Goal: Task Accomplishment & Management: Manage account settings

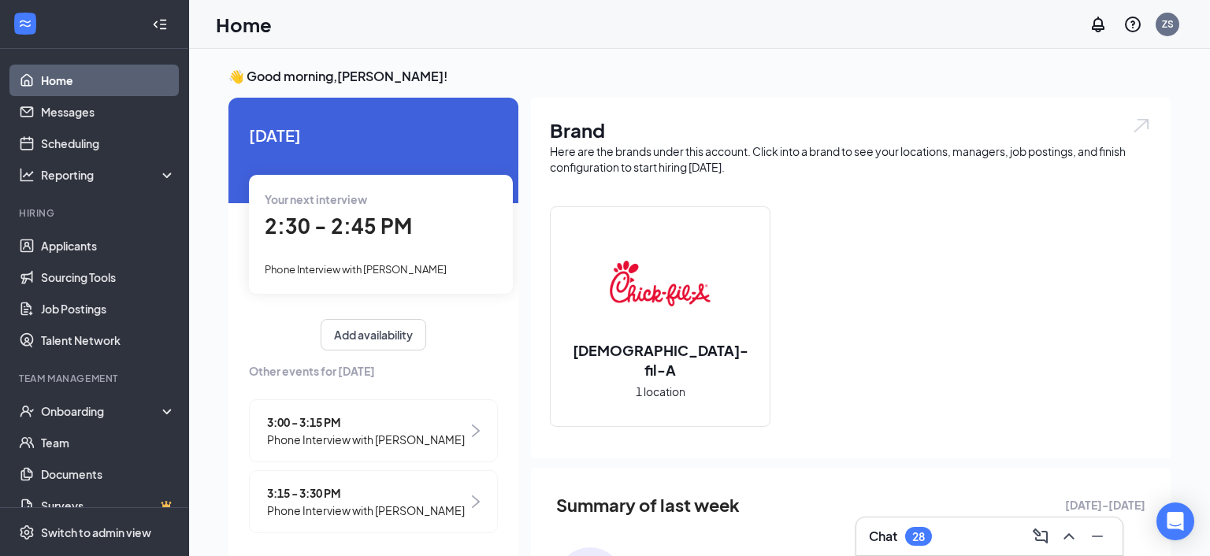
scroll to position [3, 0]
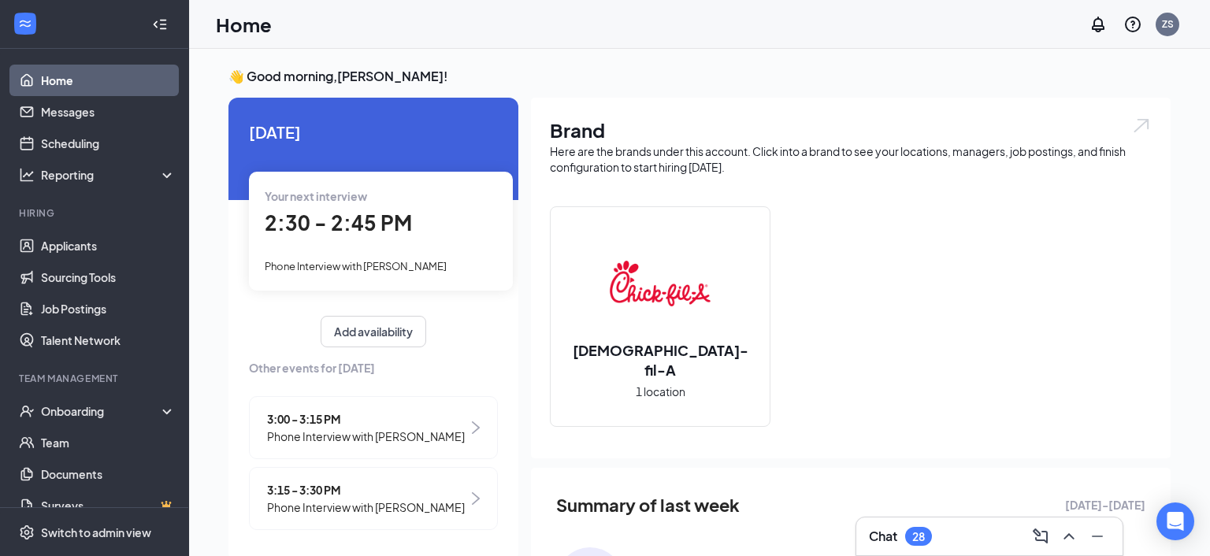
click at [559, 244] on div "[DEMOGRAPHIC_DATA]-fil-A 1 location" at bounding box center [660, 316] width 219 height 219
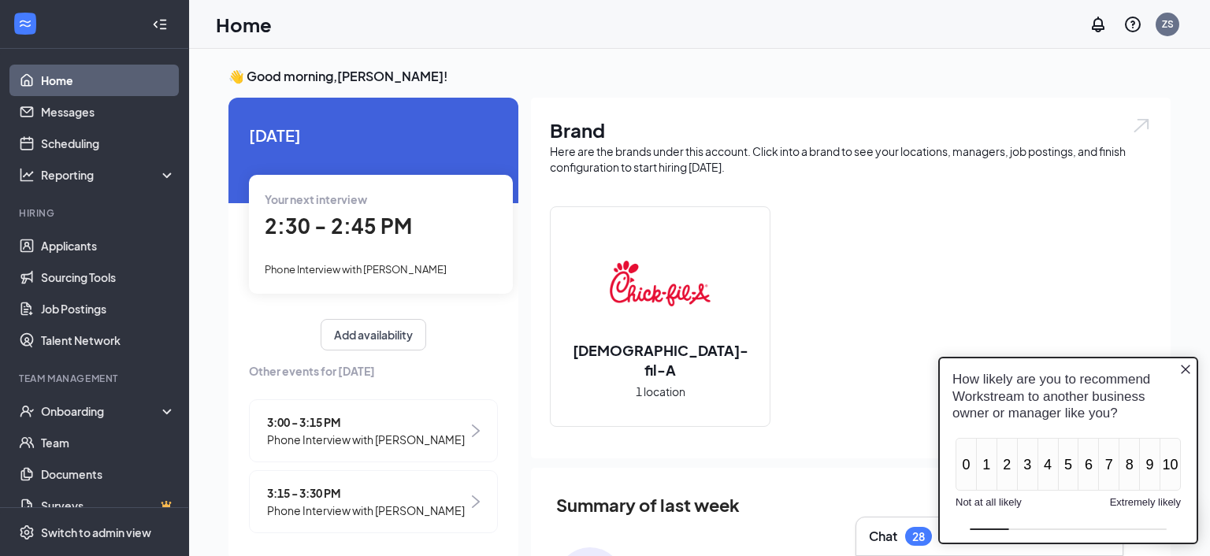
click at [384, 433] on span "Phone Interview with [PERSON_NAME]" at bounding box center [366, 439] width 198 height 17
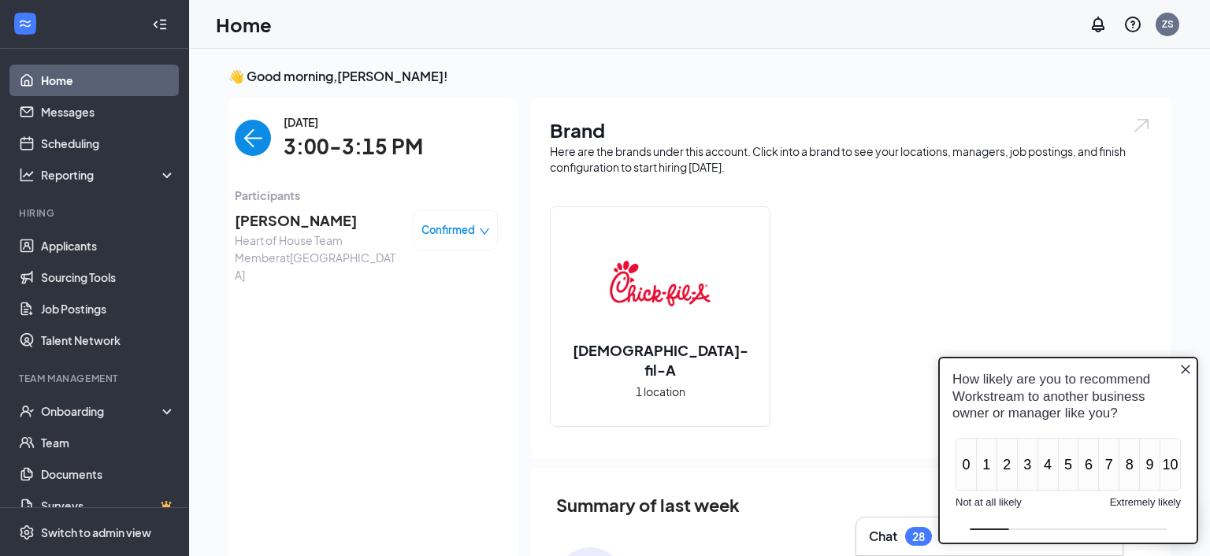
click at [277, 145] on div "[DATE] 3:00-3:15 PM" at bounding box center [366, 138] width 263 height 50
click at [256, 146] on img "back-button" at bounding box center [253, 138] width 36 height 36
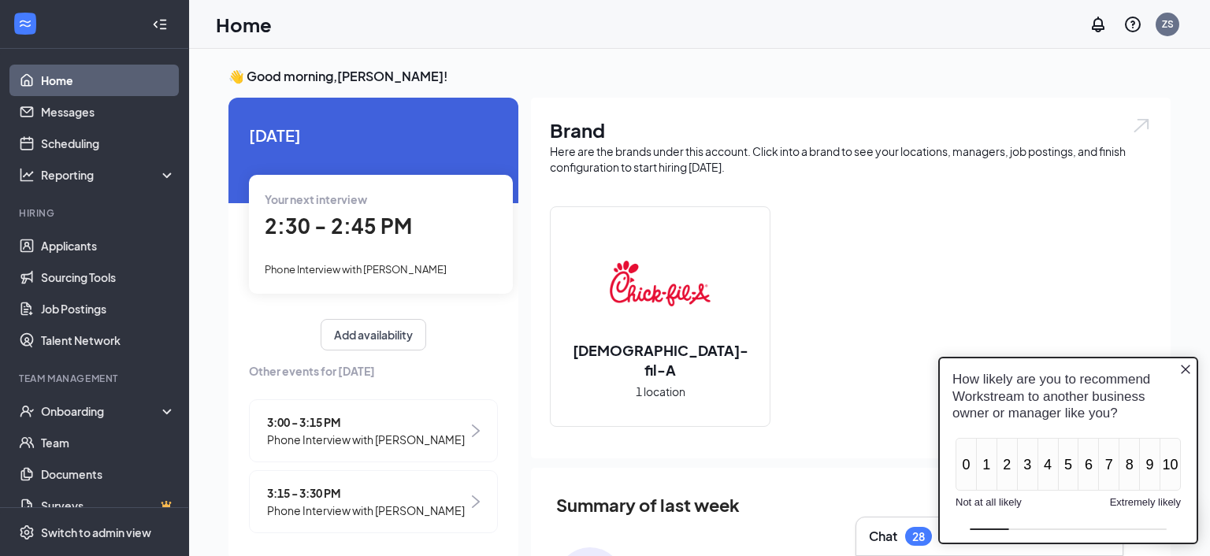
click at [269, 504] on span "Phone Interview with [PERSON_NAME]" at bounding box center [366, 510] width 198 height 17
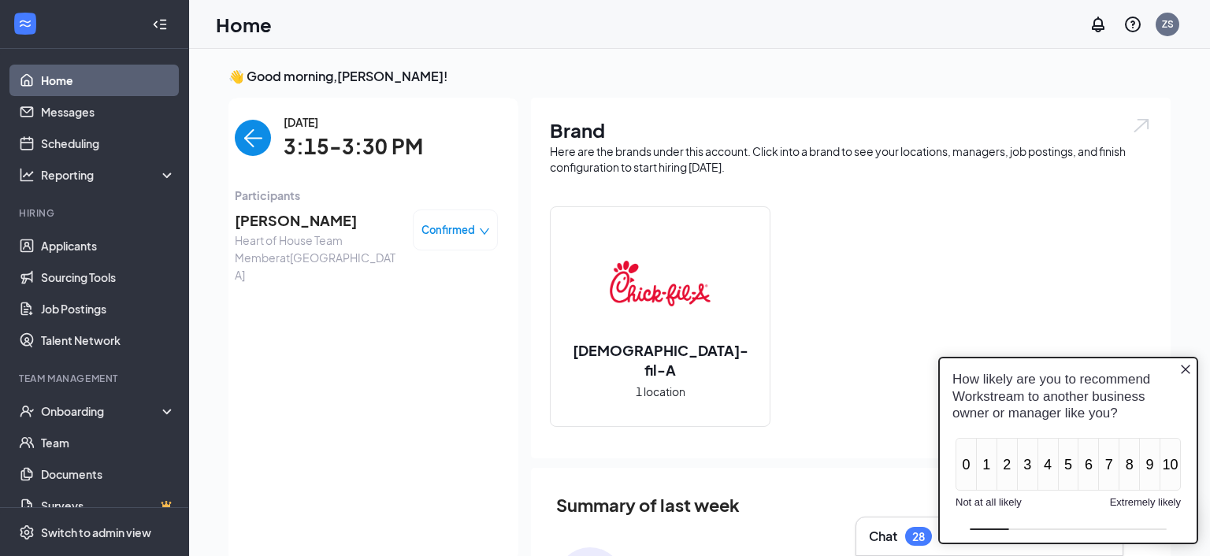
click at [300, 229] on span "[PERSON_NAME]" at bounding box center [317, 221] width 165 height 22
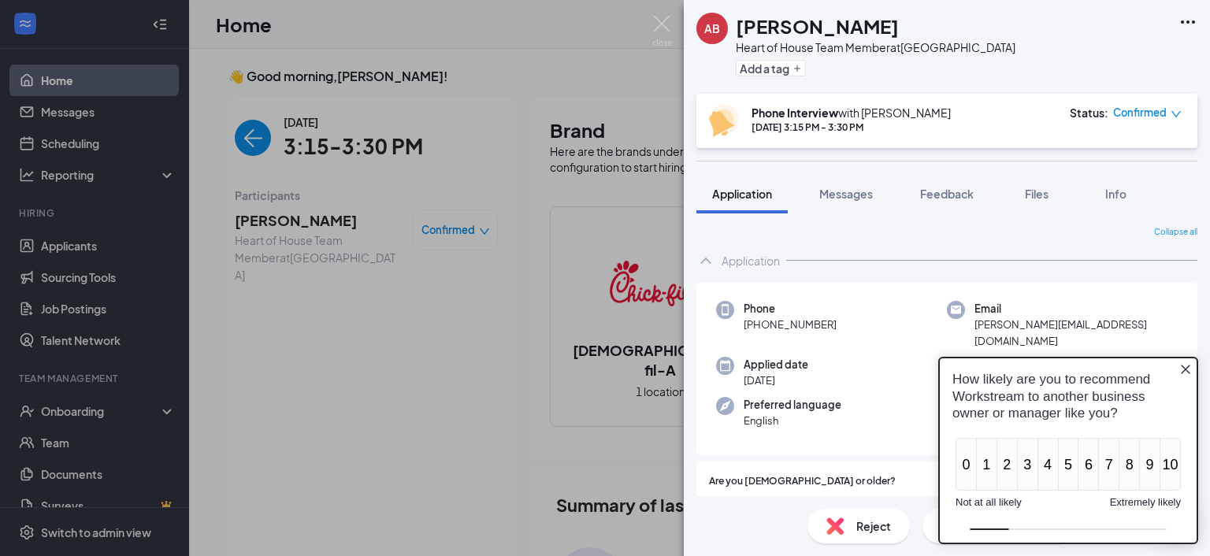
click at [1186, 374] on icon "Close button" at bounding box center [1186, 368] width 13 height 13
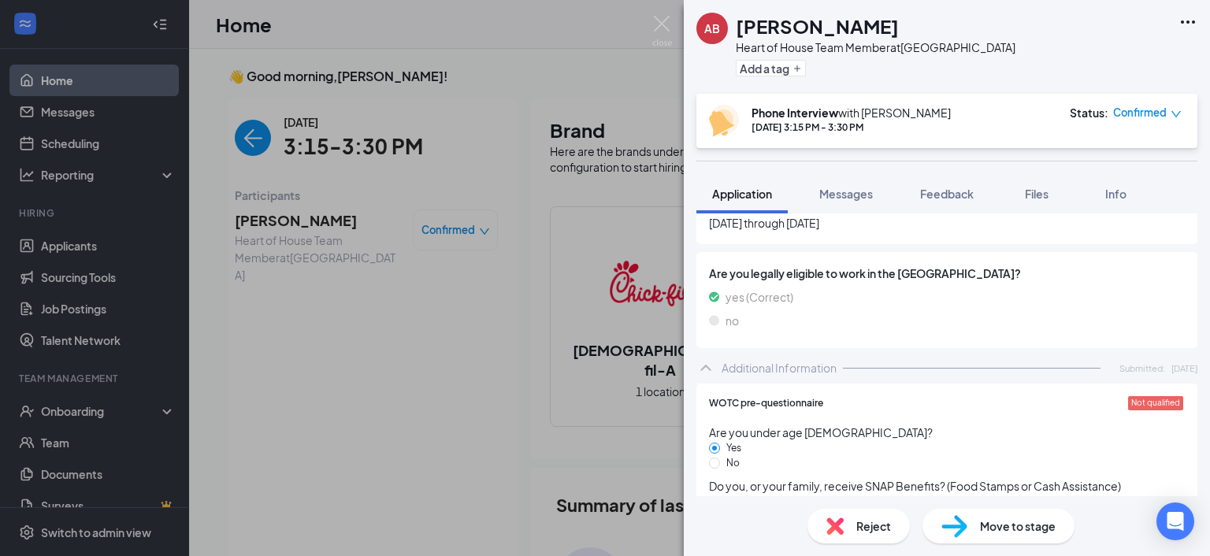
scroll to position [966, 0]
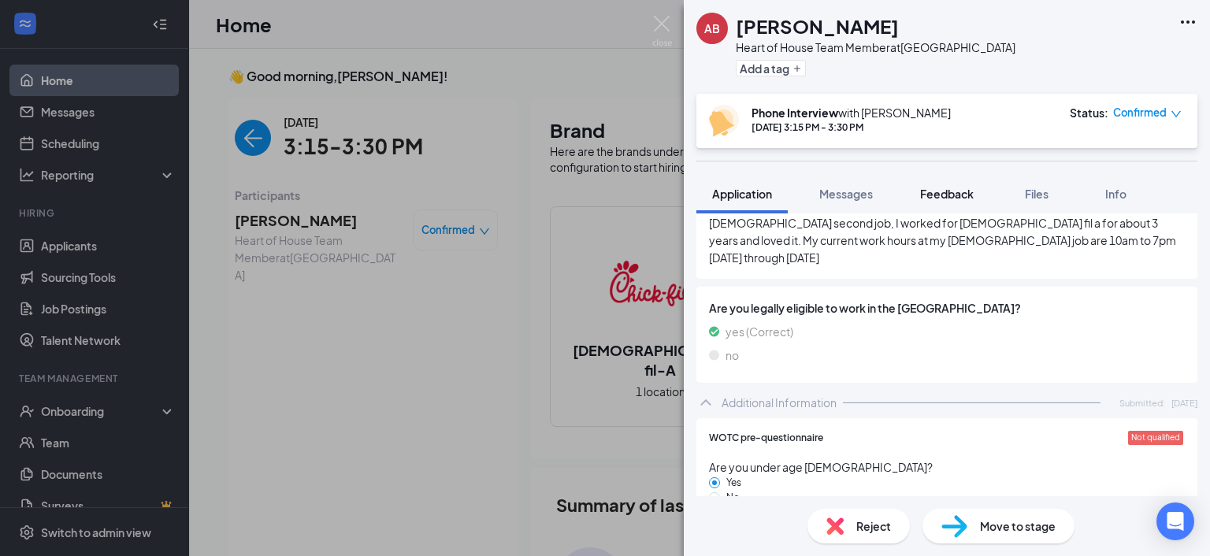
click at [963, 199] on span "Feedback" at bounding box center [947, 194] width 54 height 14
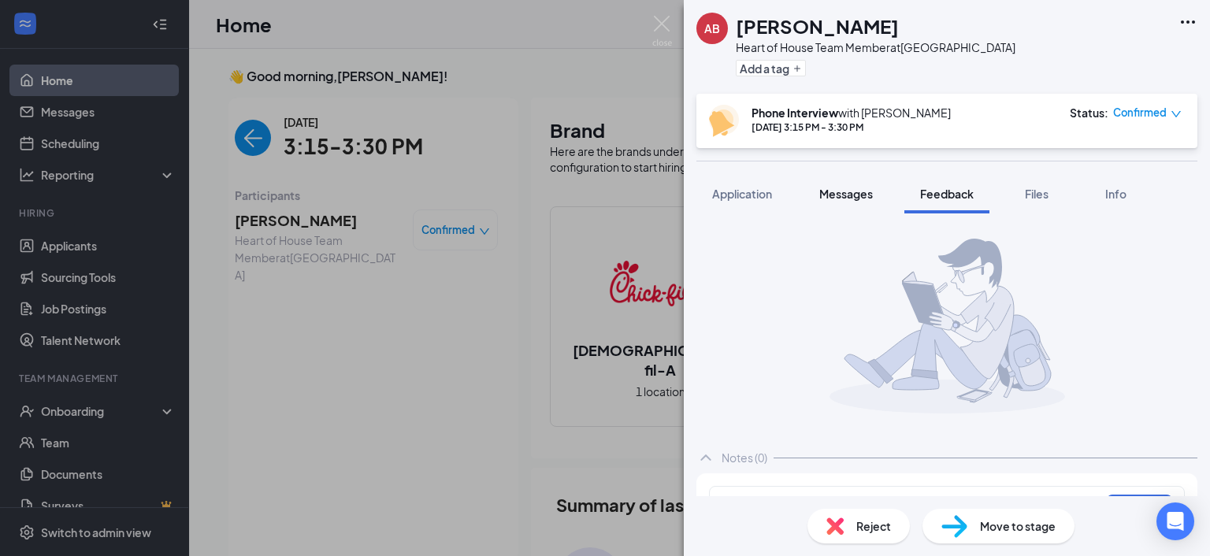
click at [862, 196] on span "Messages" at bounding box center [846, 194] width 54 height 14
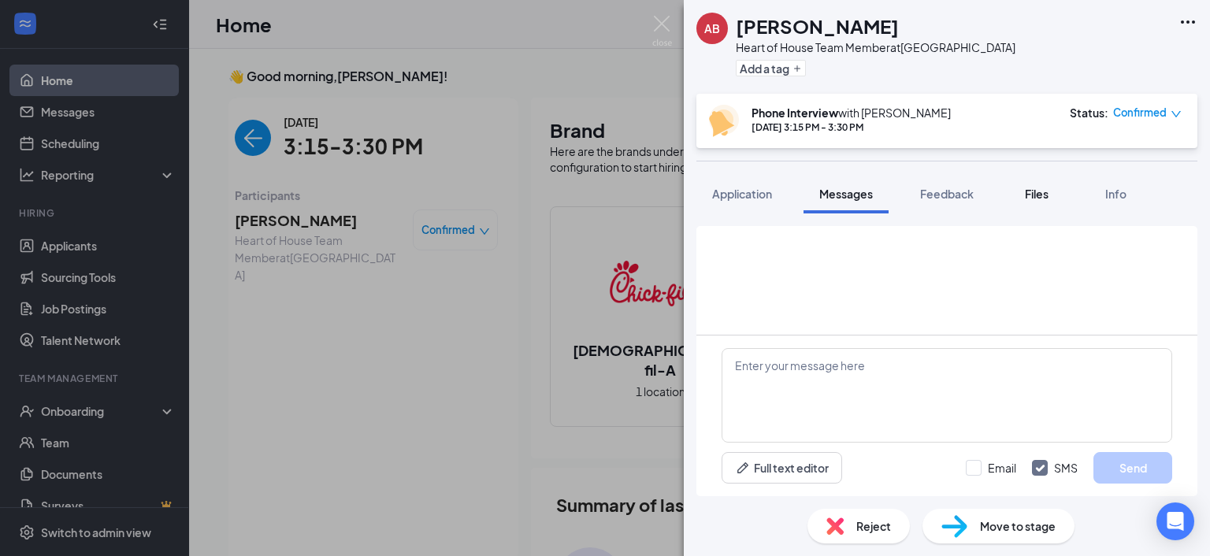
click at [1053, 192] on div "Files" at bounding box center [1037, 194] width 32 height 16
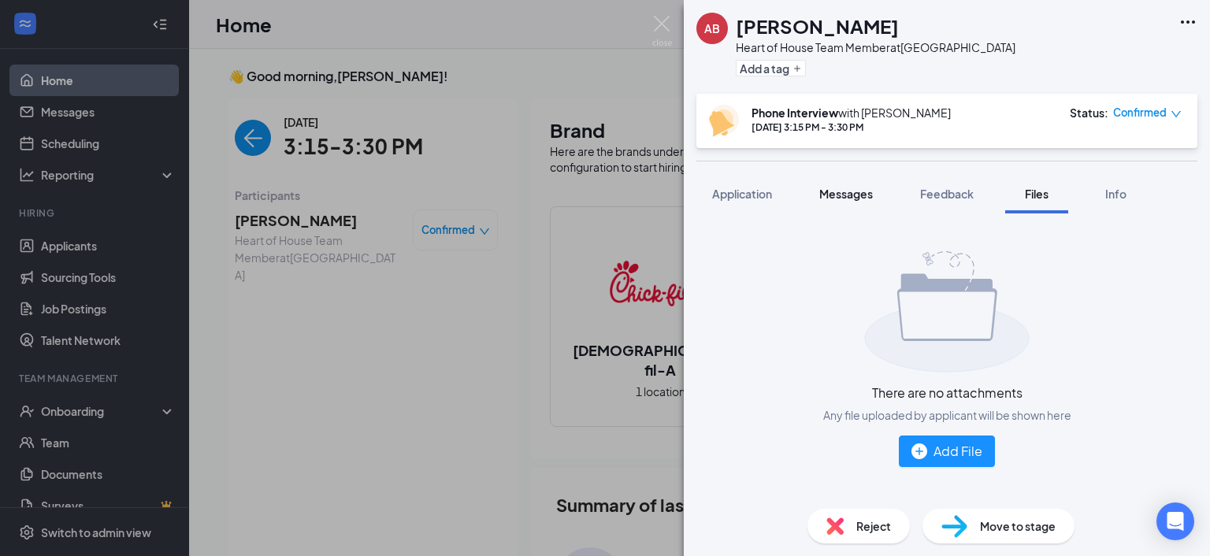
click at [862, 189] on span "Messages" at bounding box center [846, 194] width 54 height 14
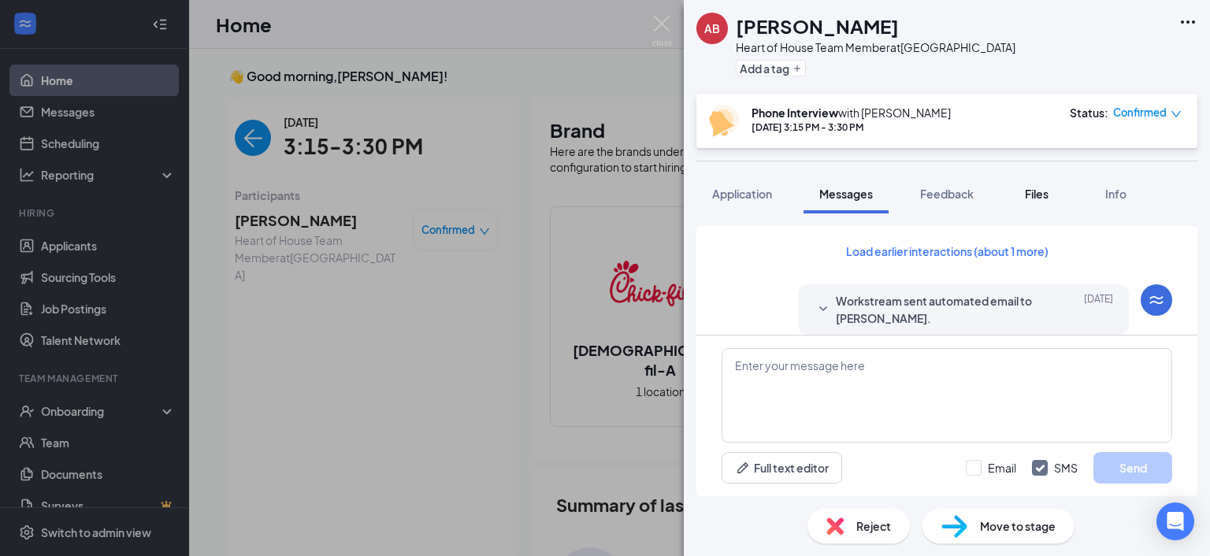
click at [1019, 195] on button "Files" at bounding box center [1036, 193] width 63 height 39
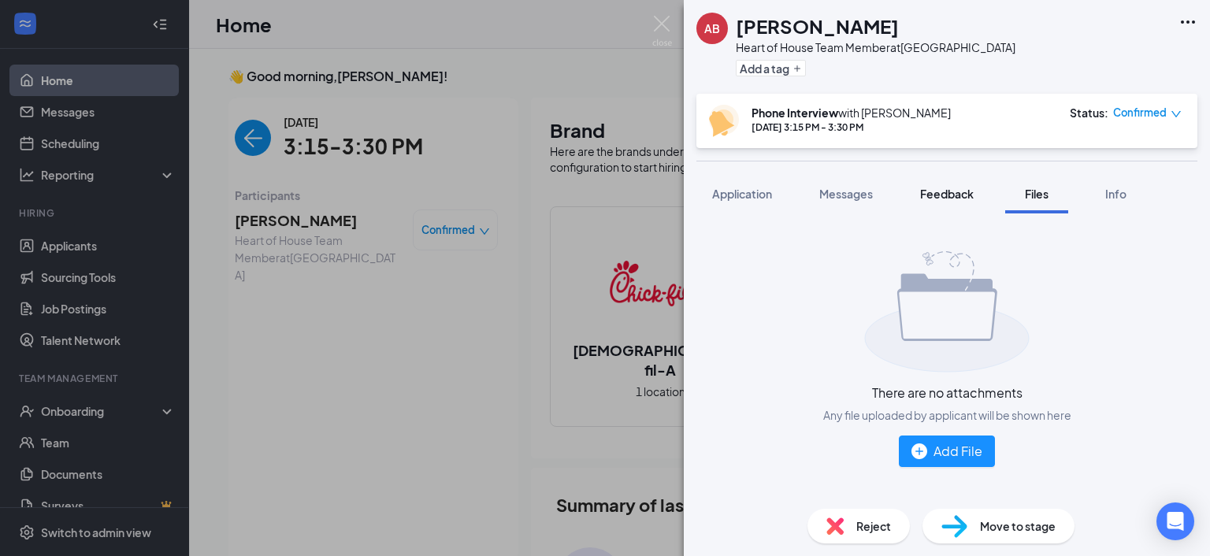
click at [967, 206] on button "Feedback" at bounding box center [947, 193] width 85 height 39
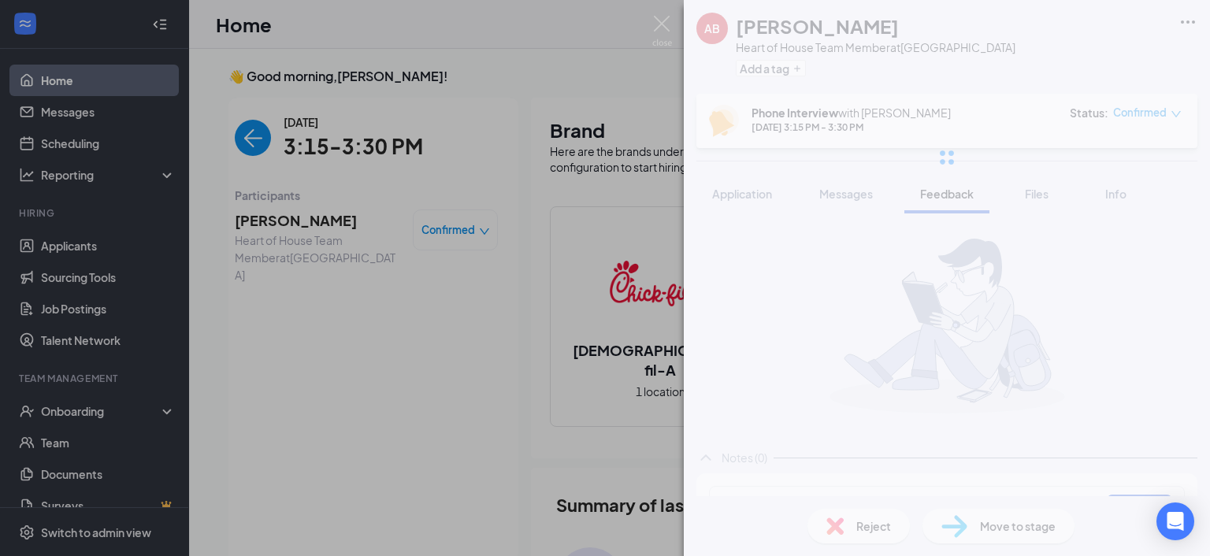
click at [774, 199] on div at bounding box center [947, 157] width 526 height 315
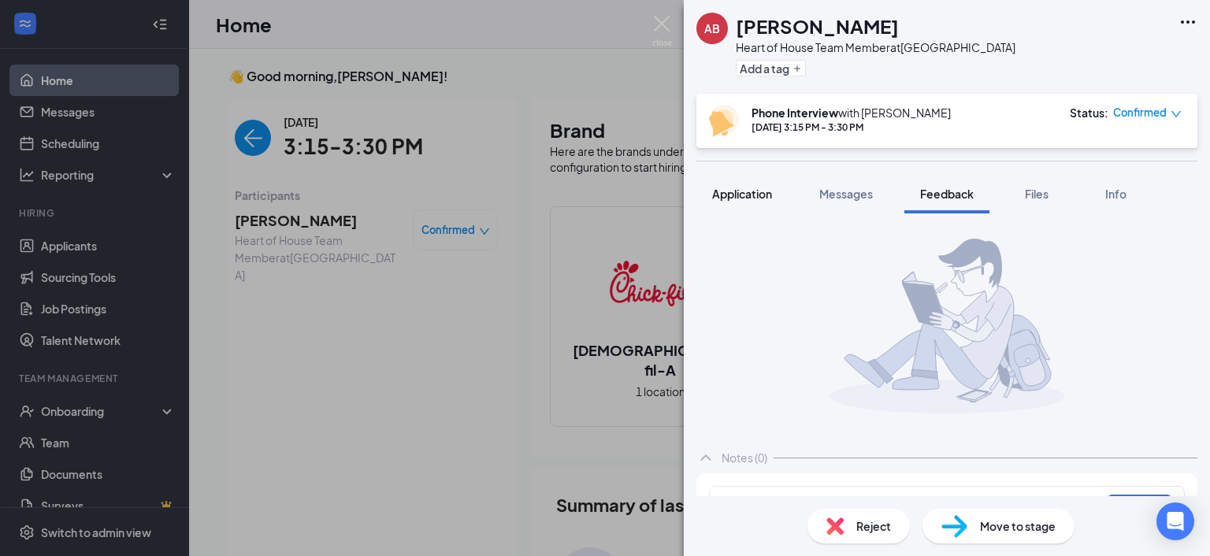
click at [772, 199] on span "Application" at bounding box center [742, 194] width 60 height 14
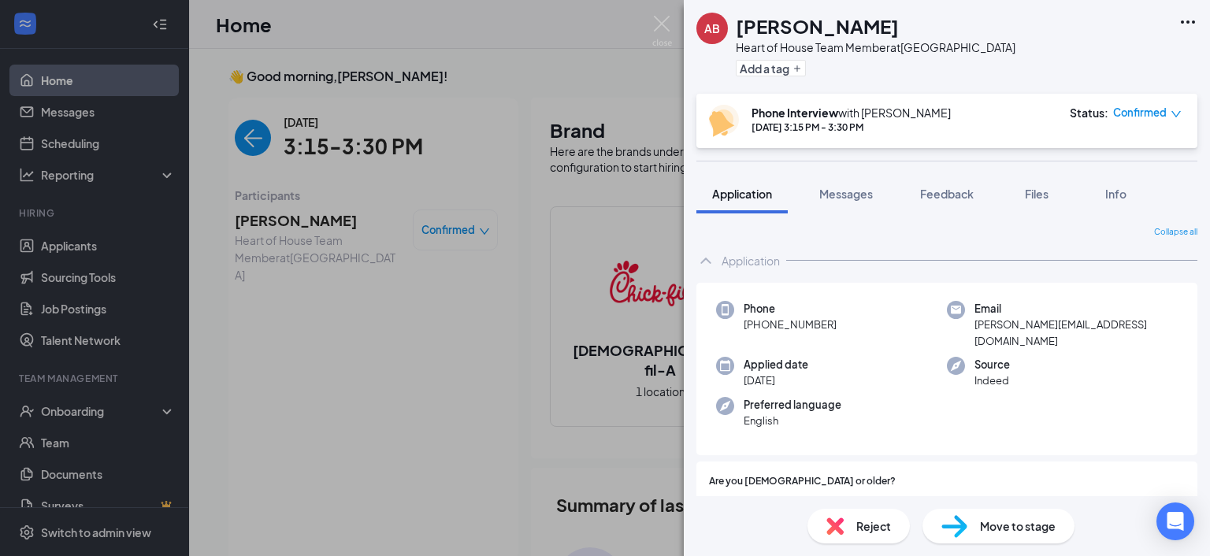
click at [555, 214] on div "AB [PERSON_NAME] Heart of House Team Member at [GEOGRAPHIC_DATA] Add a tag Phon…" at bounding box center [605, 278] width 1210 height 556
